Goal: Find specific page/section: Find specific page/section

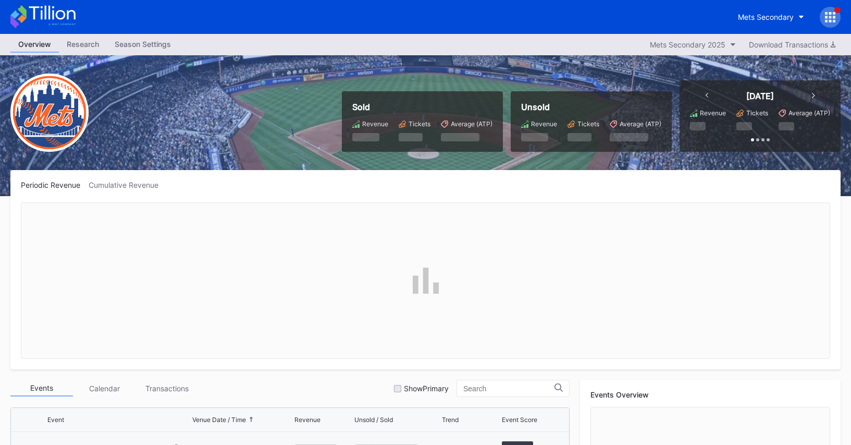
scroll to position [2640, 0]
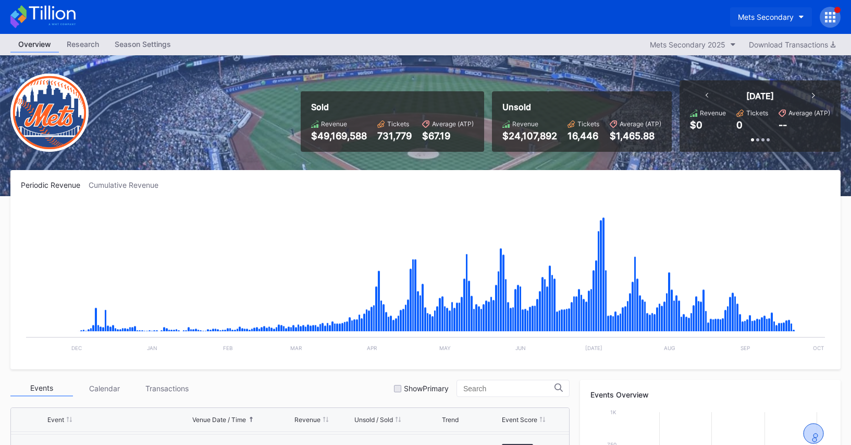
click at [747, 14] on div "Mets Secondary" at bounding box center [766, 17] width 56 height 9
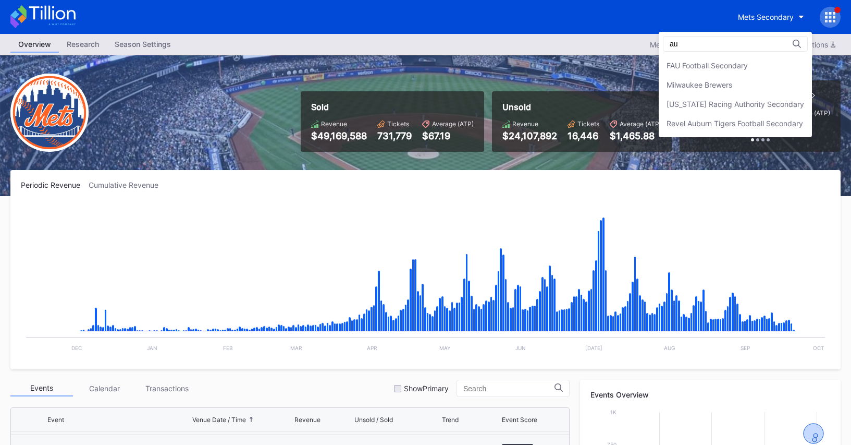
scroll to position [0, 0]
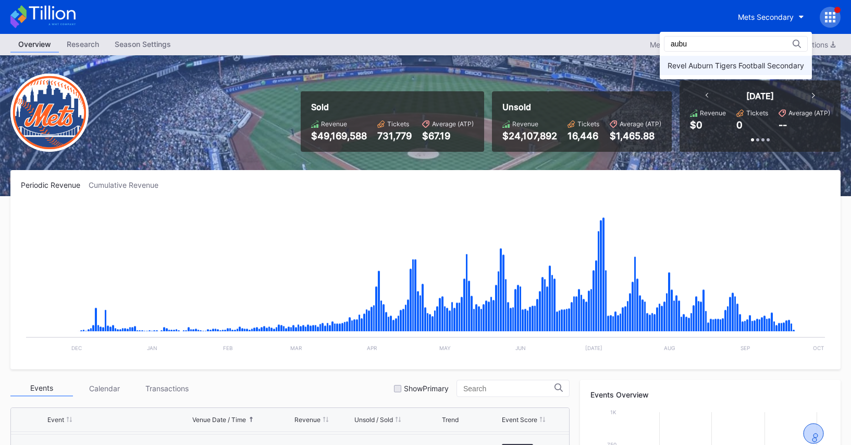
type input "aubu"
click at [717, 73] on div "Revel Auburn Tigers Football Secondary" at bounding box center [736, 65] width 152 height 19
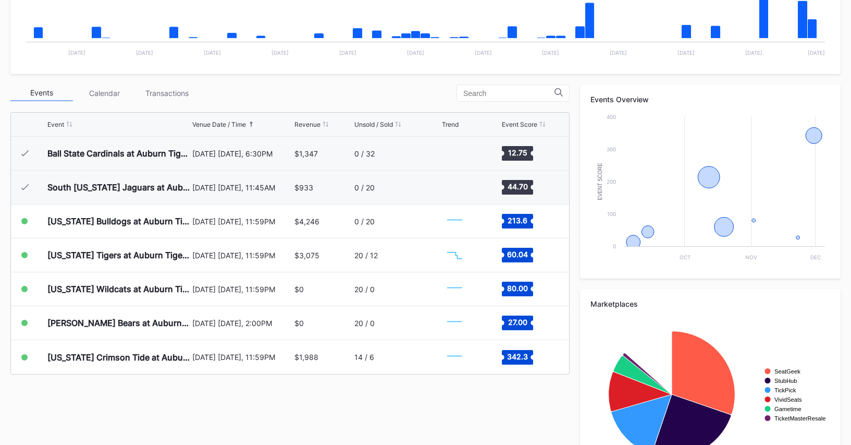
scroll to position [343, 0]
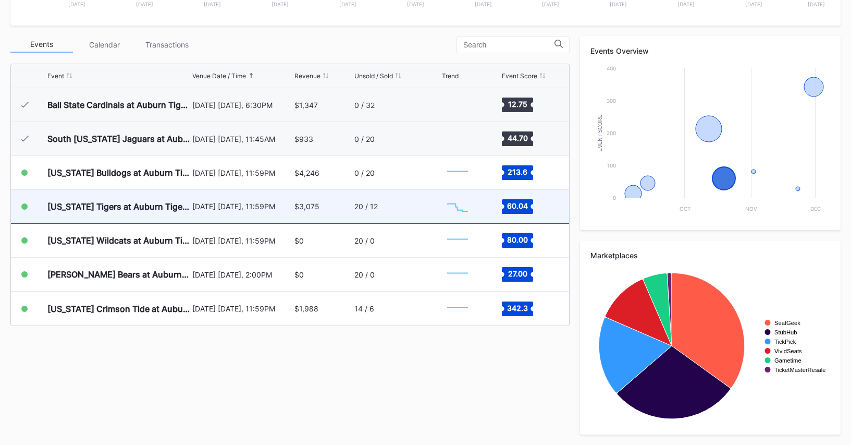
click at [270, 200] on div "[DATE] [DATE], 11:59PM" at bounding box center [242, 206] width 100 height 33
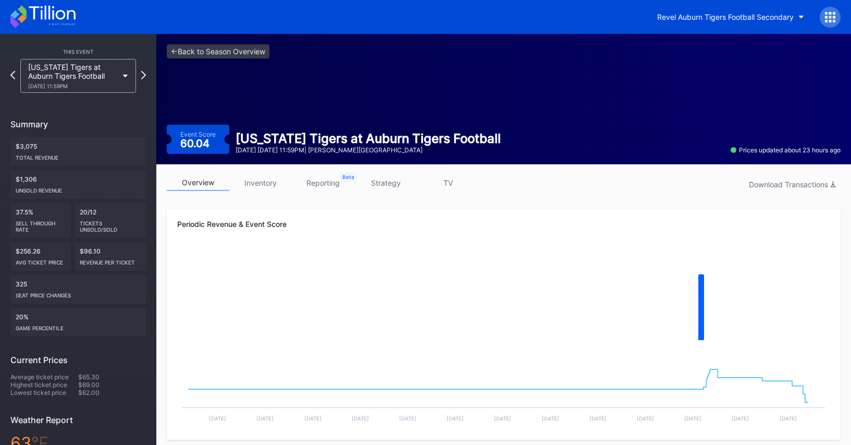
click at [269, 188] on link "inventory" at bounding box center [260, 183] width 63 height 16
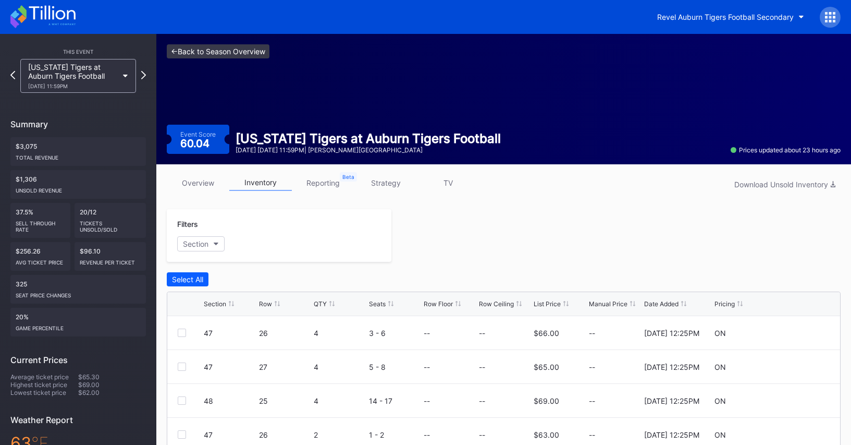
click at [217, 53] on link "<- Back to Season Overview" at bounding box center [218, 51] width 103 height 14
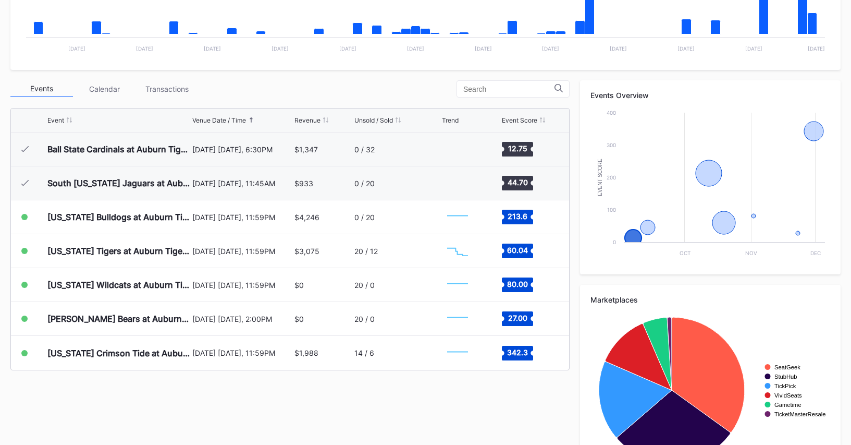
scroll to position [301, 0]
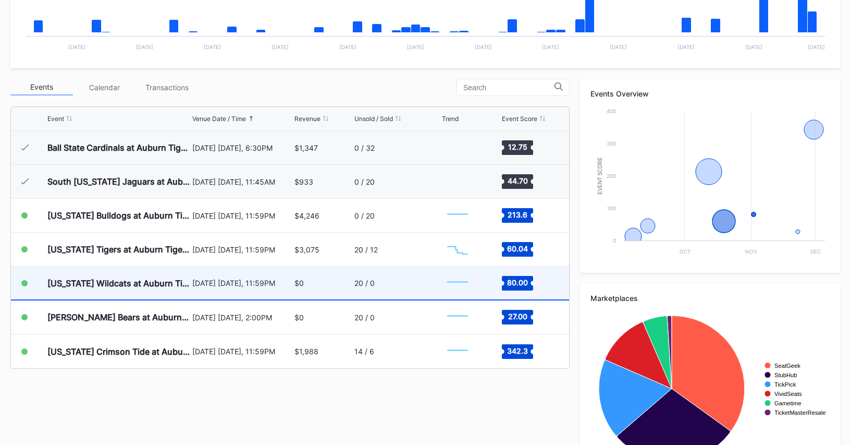
click at [312, 273] on div "$0" at bounding box center [322, 282] width 57 height 33
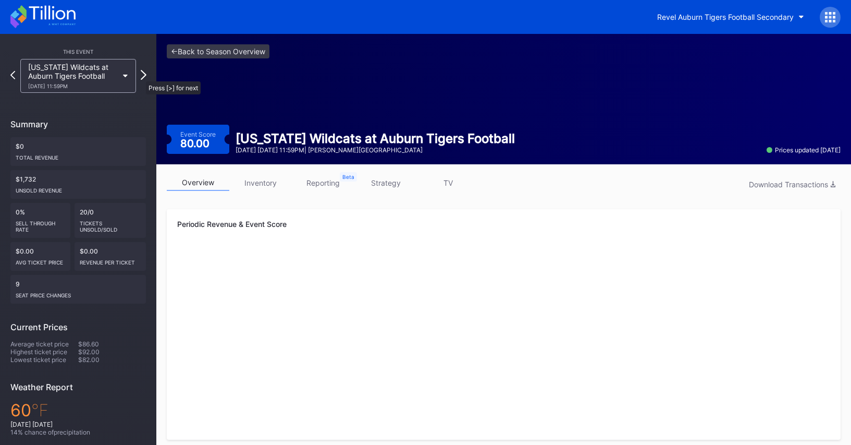
click at [141, 75] on icon at bounding box center [144, 75] width 6 height 10
click at [141, 75] on div "Mercer Bears at Auburn Tigers Football 11/22 Saturday 2:00PM" at bounding box center [78, 76] width 126 height 34
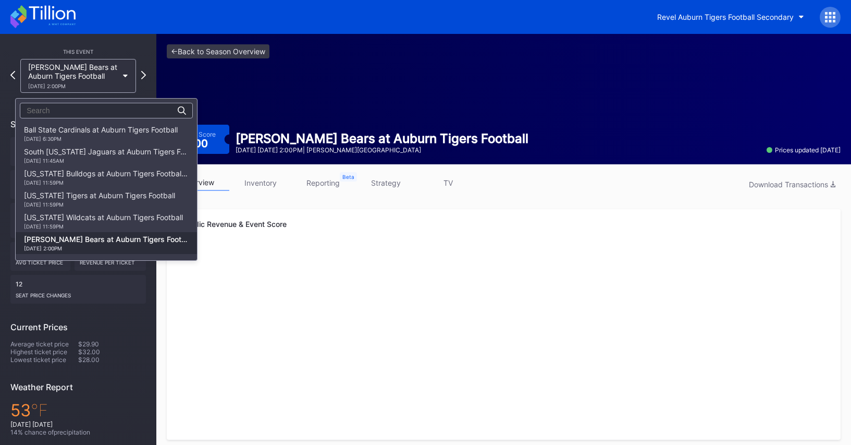
scroll to position [20, 0]
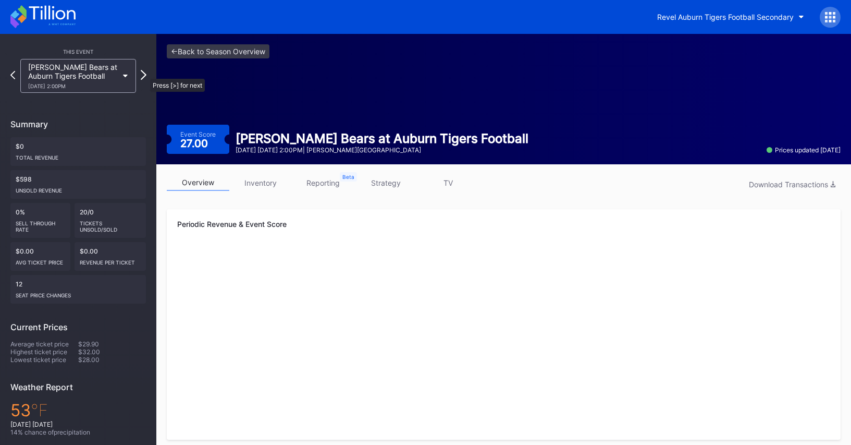
click at [145, 73] on icon at bounding box center [144, 75] width 6 height 10
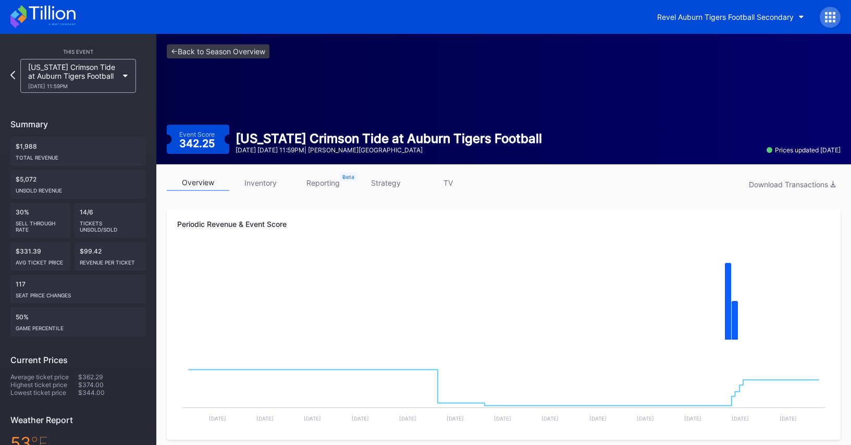
click at [106, 80] on div "Alabama Crimson Tide at Auburn Tigers Football 11/29 Saturday 11:59PM" at bounding box center [73, 76] width 90 height 27
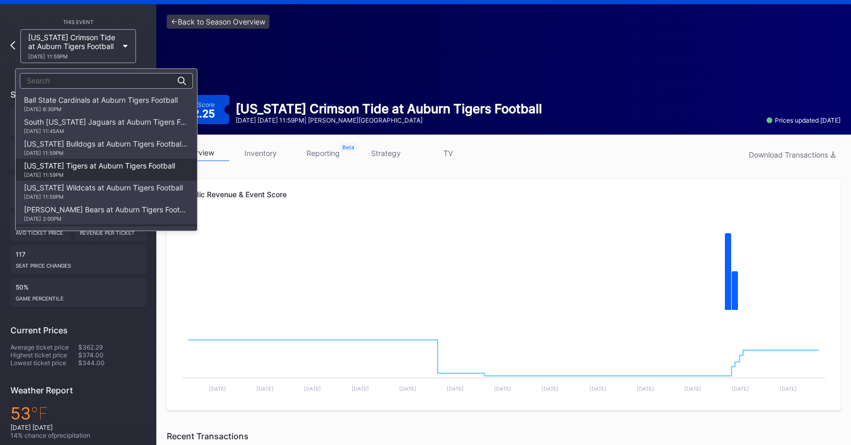
click at [106, 180] on div "Missouri Tigers at Auburn Tigers Football 10/18 Saturday 11:59PM" at bounding box center [106, 169] width 181 height 22
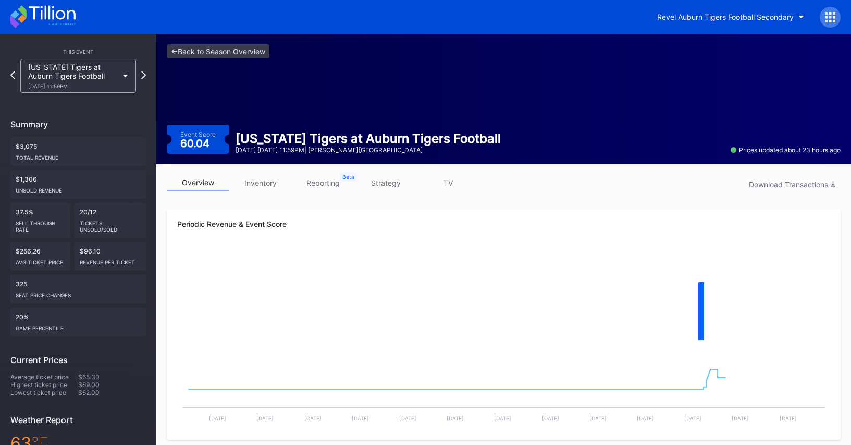
click at [251, 193] on div "overview inventory reporting strategy TV Download Transactions" at bounding box center [504, 185] width 674 height 21
click at [253, 184] on link "inventory" at bounding box center [260, 183] width 63 height 16
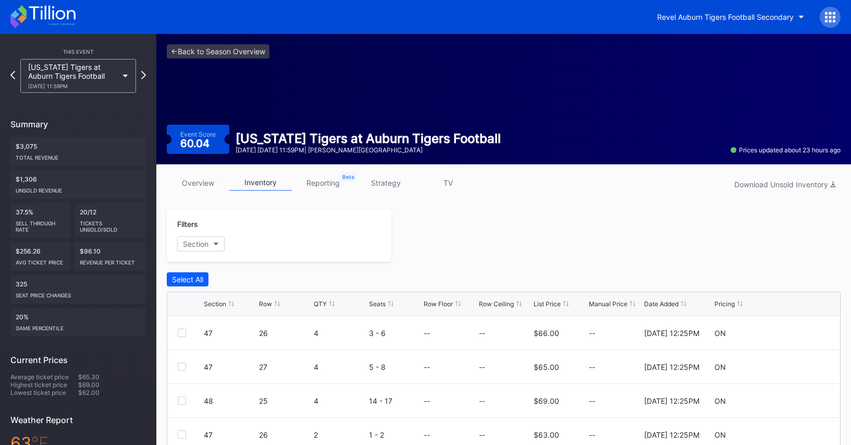
click at [105, 83] on div "10/18 Saturday 11:59PM" at bounding box center [73, 86] width 90 height 6
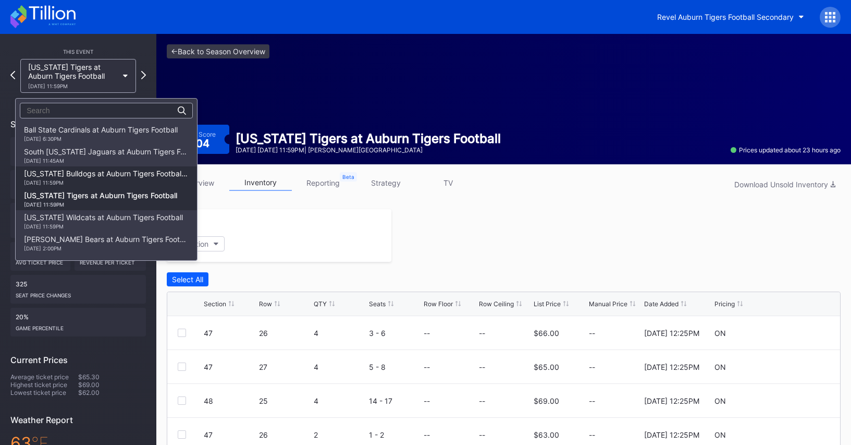
scroll to position [20, 0]
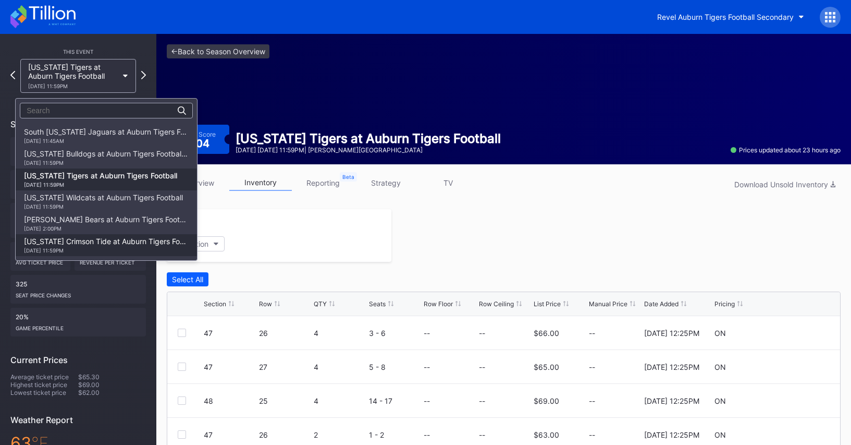
click at [125, 243] on div "Alabama Crimson Tide at Auburn Tigers Football 11/29 Saturday 11:59PM" at bounding box center [106, 245] width 165 height 17
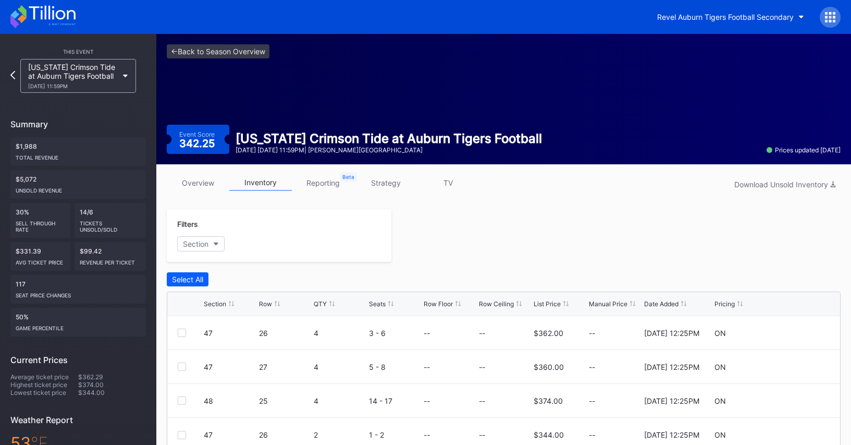
click at [85, 87] on div "11/29 Saturday 11:59PM" at bounding box center [73, 86] width 90 height 6
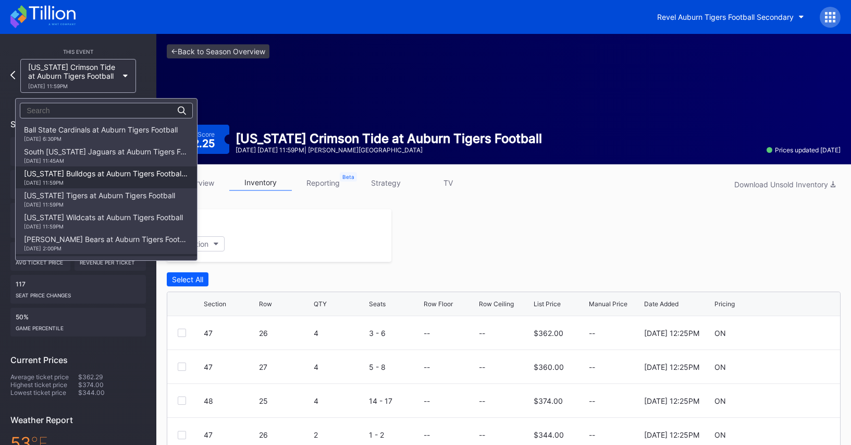
scroll to position [20, 0]
click at [101, 184] on div "10/18 Saturday 11:59PM" at bounding box center [99, 184] width 151 height 6
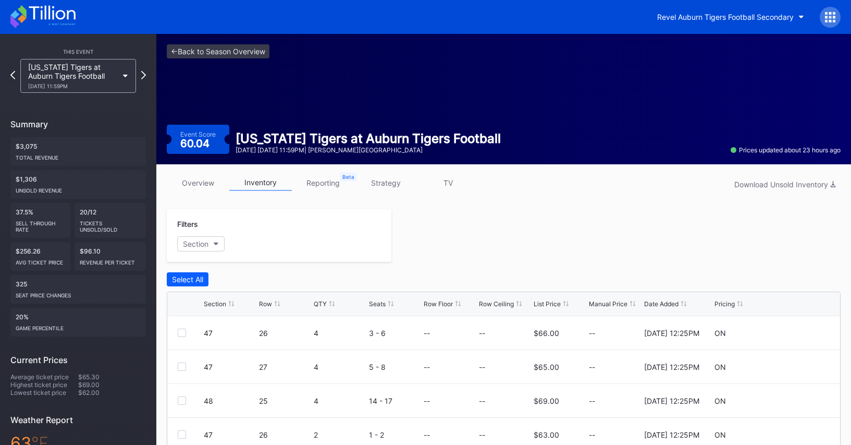
click at [94, 77] on div "[US_STATE] Tigers at Auburn Tigers Football [DATE] 11:59PM" at bounding box center [73, 76] width 90 height 27
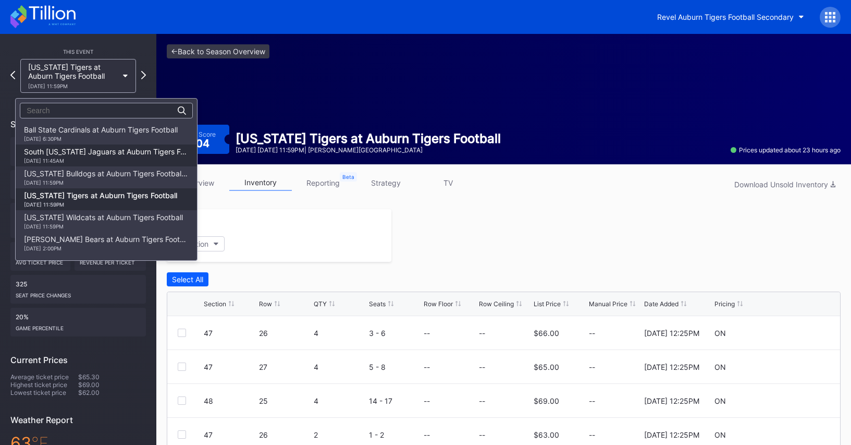
scroll to position [20, 0]
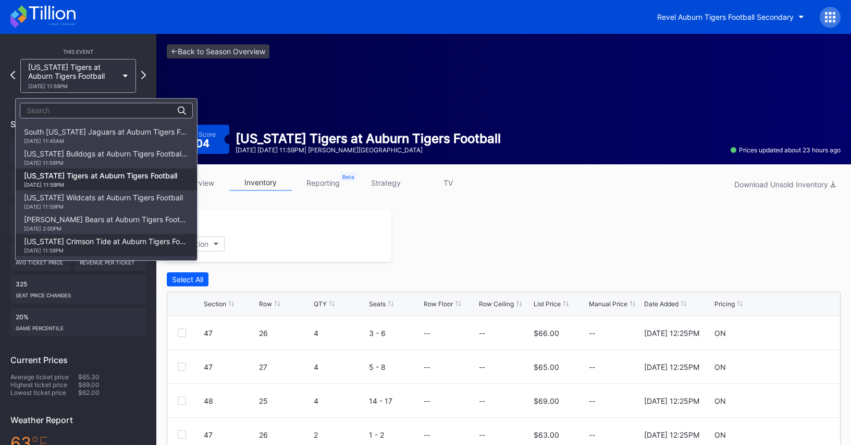
click at [115, 237] on div "[US_STATE] Crimson Tide at Auburn Tigers Football [DATE] 11:59PM" at bounding box center [106, 245] width 165 height 17
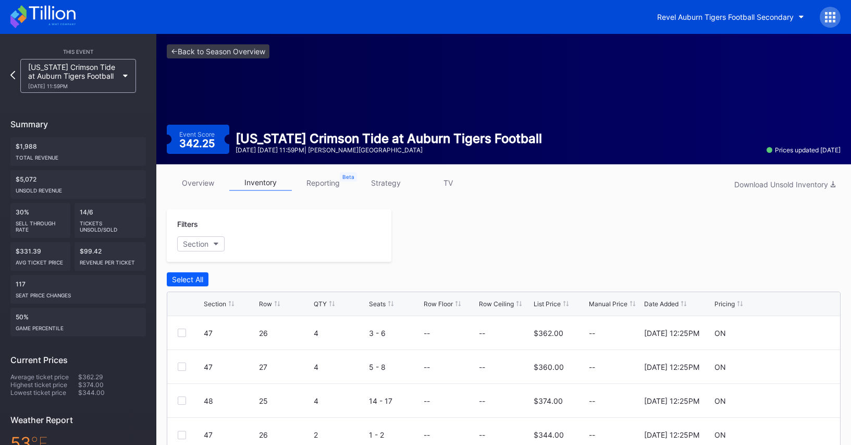
click at [85, 84] on div "11/29 Saturday 11:59PM" at bounding box center [73, 86] width 90 height 6
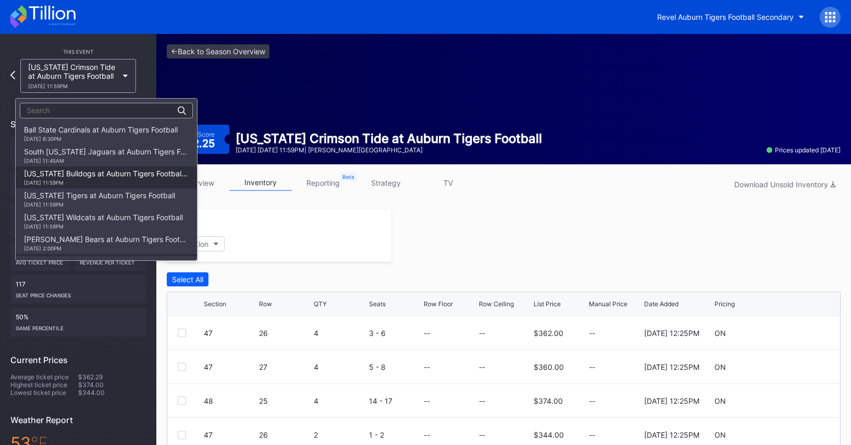
scroll to position [20, 0]
click at [101, 181] on div "10/18 Saturday 11:59PM" at bounding box center [99, 184] width 151 height 6
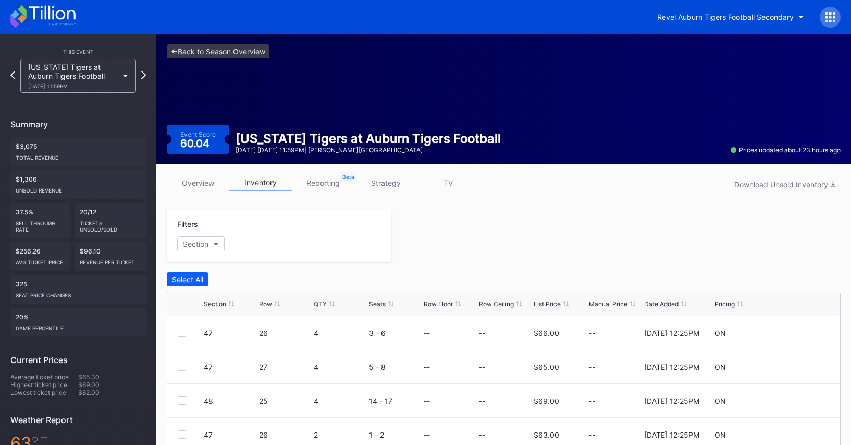
click at [244, 87] on div "<- Back to Season Overview Event Score 60.04 Missouri Tigers at Auburn Tigers F…" at bounding box center [503, 99] width 695 height 130
click at [230, 58] on link "<- Back to Season Overview" at bounding box center [218, 51] width 103 height 14
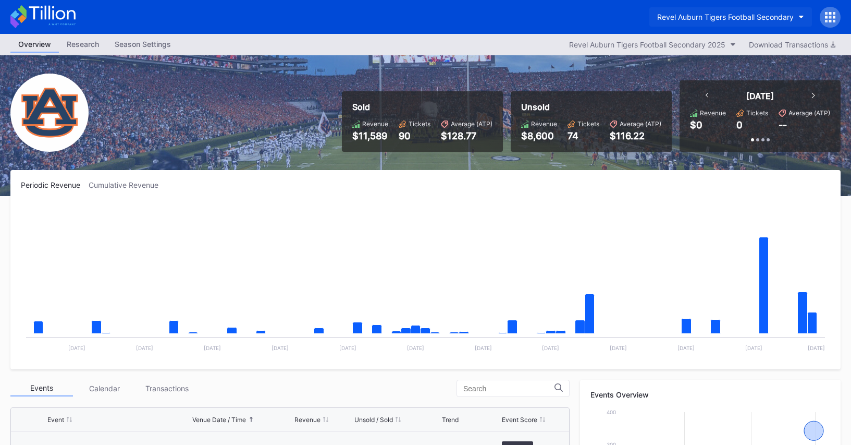
click at [769, 19] on div "Revel Auburn Tigers Football Secondary" at bounding box center [725, 17] width 137 height 9
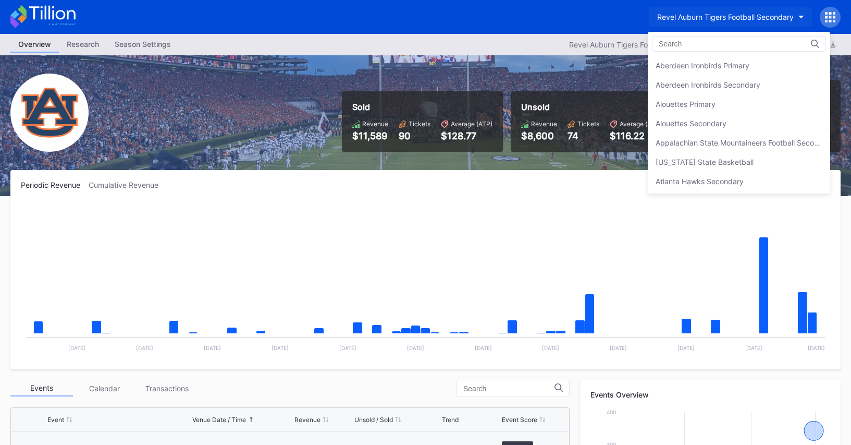
scroll to position [2526, 0]
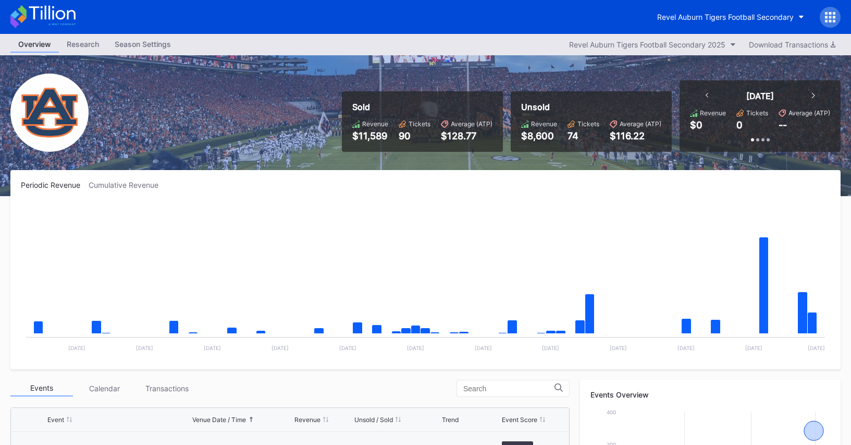
click at [488, 60] on div "Sold Revenue $11,589 Tickets 90 Average (ATP) $128.77 Unsold Revenue $8,600 Tic…" at bounding box center [425, 125] width 851 height 141
